Goal: Task Accomplishment & Management: Manage account settings

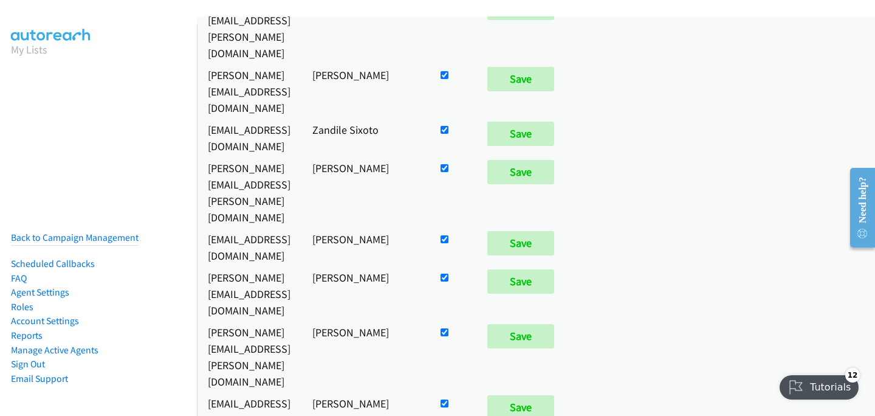
scroll to position [108, 0]
checkbox input "false"
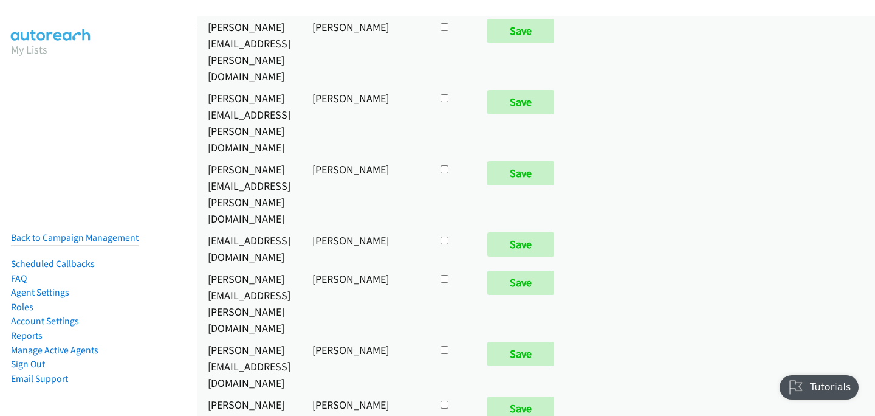
checkbox input "true"
